Goal: Navigation & Orientation: Find specific page/section

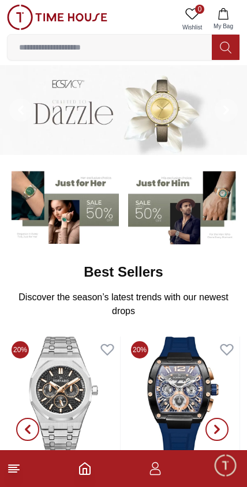
click at [19, 464] on icon at bounding box center [14, 469] width 14 height 14
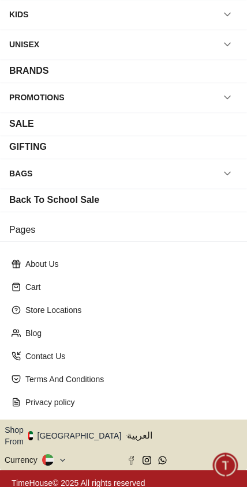
scroll to position [104, 0]
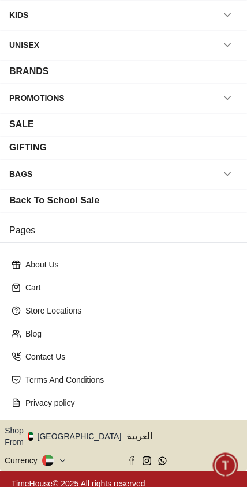
click at [48, 273] on div "About Us" at bounding box center [123, 264] width 233 height 21
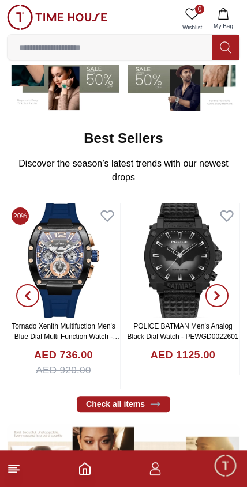
scroll to position [134, 0]
click at [17, 462] on icon at bounding box center [14, 469] width 14 height 14
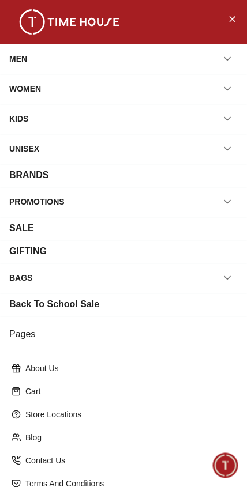
click at [46, 418] on p "Store Locations" at bounding box center [127, 415] width 205 height 12
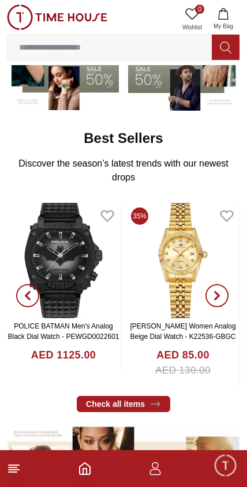
scroll to position [0, 0]
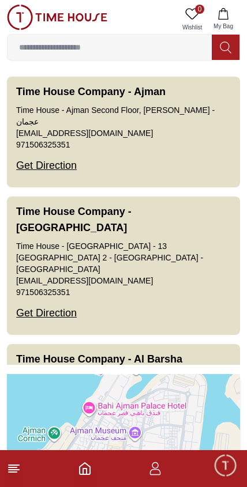
click at [11, 470] on line at bounding box center [14, 470] width 10 height 0
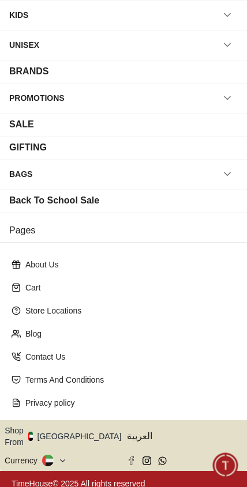
scroll to position [104, 0]
click at [78, 432] on button "Shop From UAE" at bounding box center [67, 436] width 125 height 23
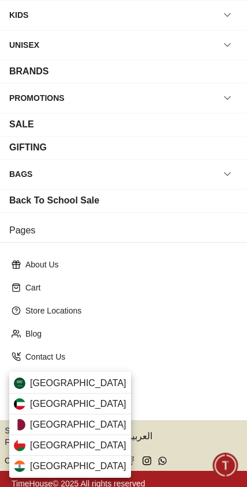
click at [39, 427] on span "Qatar" at bounding box center [78, 425] width 96 height 14
